Goal: Task Accomplishment & Management: Manage account settings

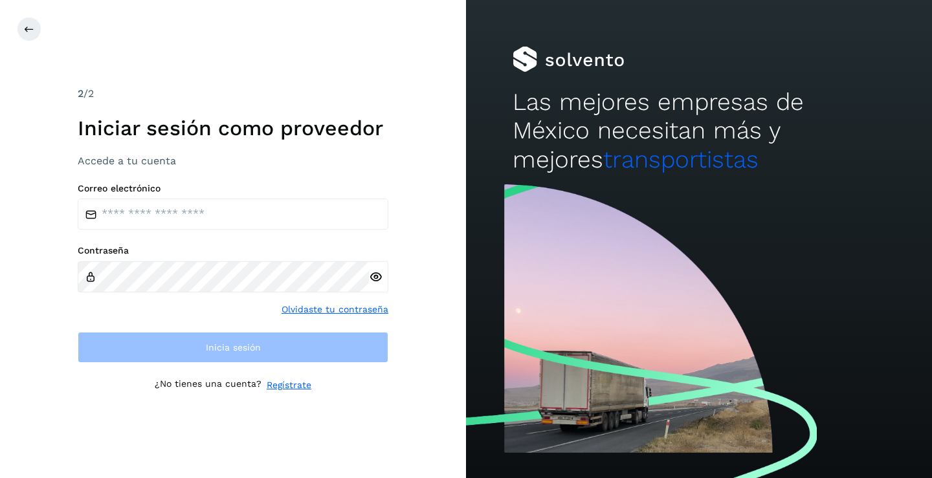
type input "**********"
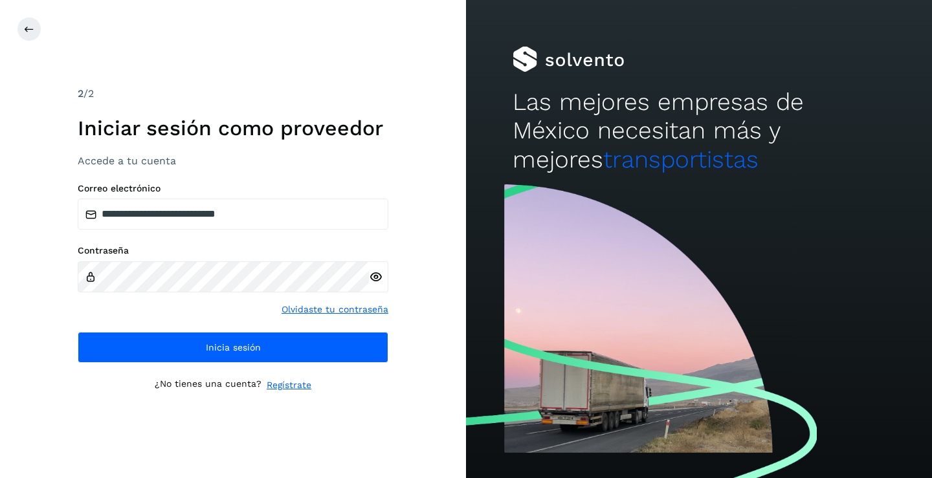
click at [376, 276] on icon at bounding box center [376, 277] width 14 height 14
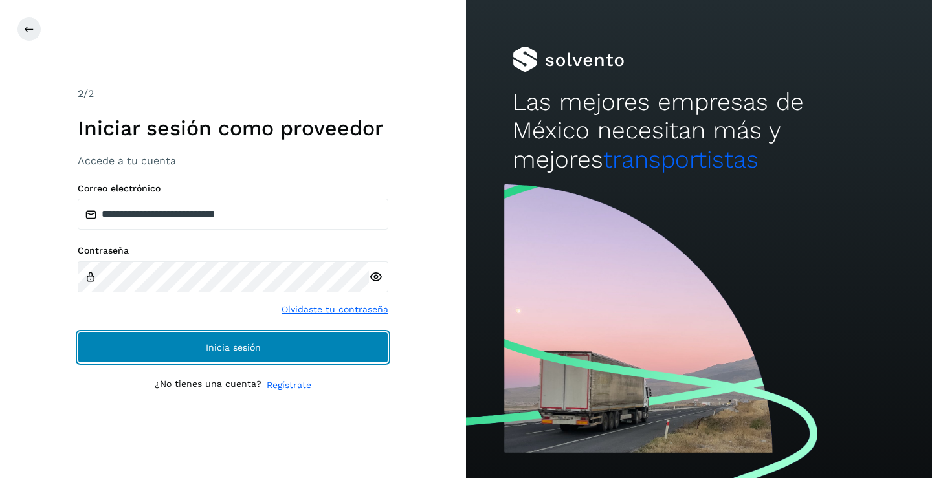
click at [270, 340] on button "Inicia sesión" at bounding box center [233, 347] width 311 height 31
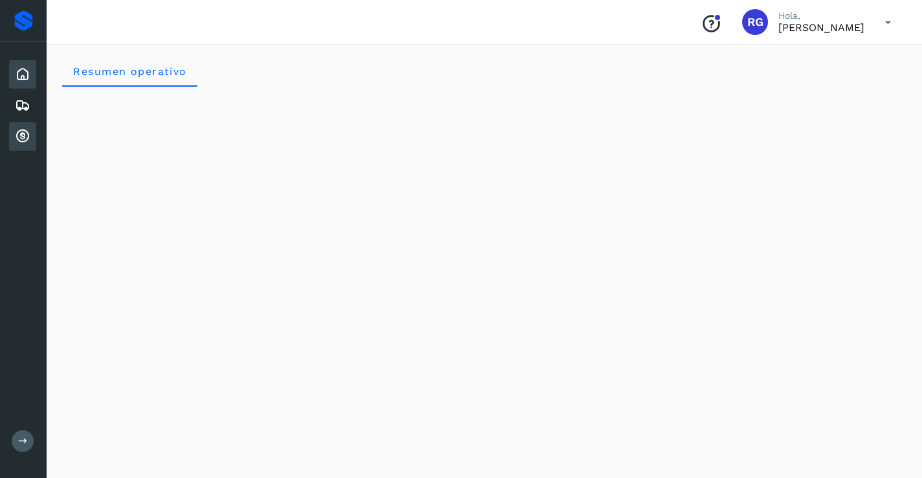
click at [19, 133] on icon at bounding box center [23, 137] width 16 height 16
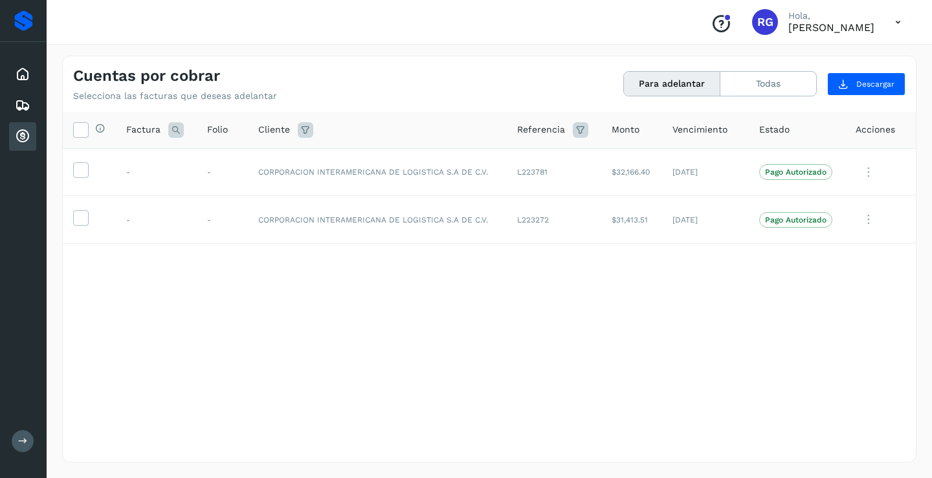
click at [515, 69] on div "Cuentas por cobrar Selecciona las facturas que deseas adelantar Para adelantar …" at bounding box center [489, 78] width 853 height 45
click at [536, 91] on div "Cuentas por cobrar Selecciona las facturas que deseas adelantar Para adelantar …" at bounding box center [489, 78] width 853 height 45
click at [899, 23] on icon at bounding box center [897, 22] width 27 height 27
click at [841, 58] on div "Cerrar sesión" at bounding box center [833, 58] width 154 height 25
